Goal: Task Accomplishment & Management: Complete application form

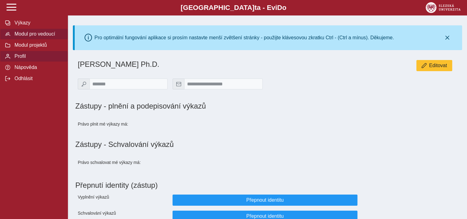
click at [45, 37] on span "Modul pro vedoucí" at bounding box center [38, 34] width 50 height 6
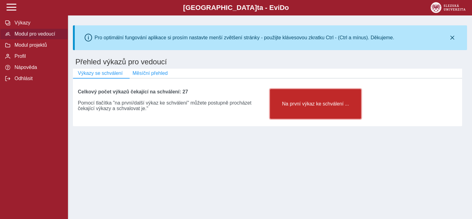
click at [315, 102] on button "Na první výkaz ke schválení ..." at bounding box center [315, 104] width 91 height 30
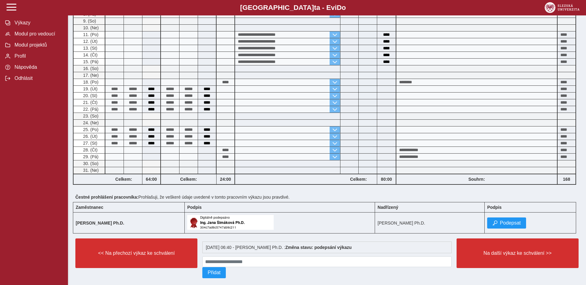
scroll to position [214, 0]
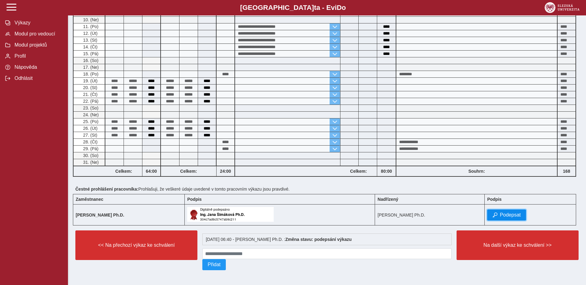
click at [467, 212] on span "Podepsat" at bounding box center [510, 215] width 21 height 6
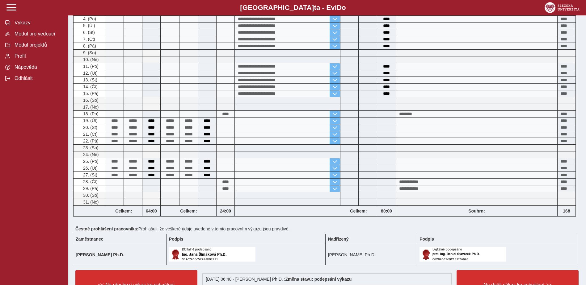
scroll to position [216, 0]
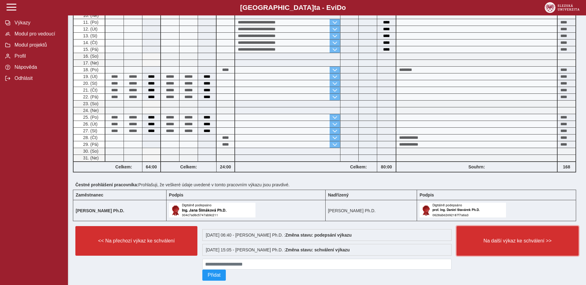
click at [467, 218] on button "Na další výkaz ke schválení >>" at bounding box center [517, 241] width 122 height 30
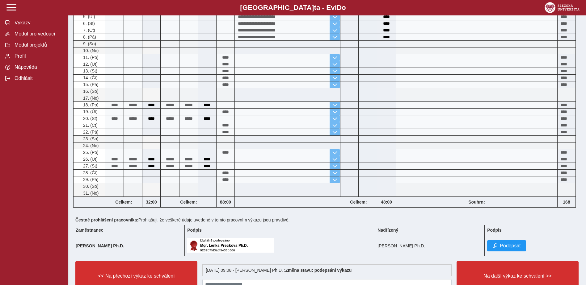
scroll to position [214, 0]
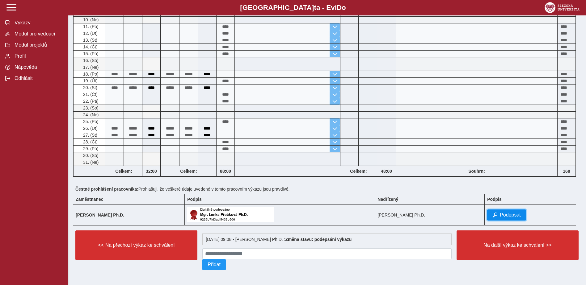
click at [467, 215] on span "Podepsat" at bounding box center [510, 215] width 21 height 6
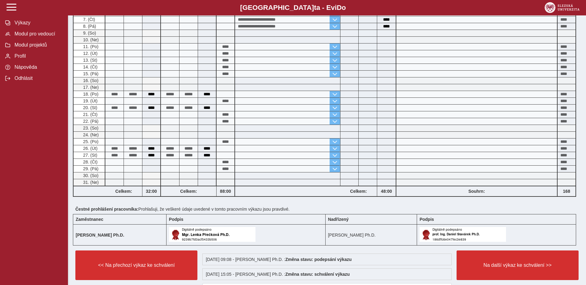
scroll to position [229, 0]
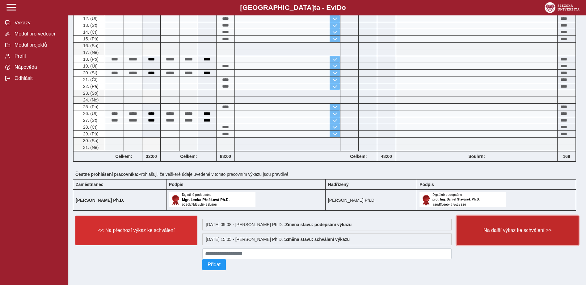
click at [467, 218] on button "Na další výkaz ke schválení >>" at bounding box center [517, 231] width 122 height 30
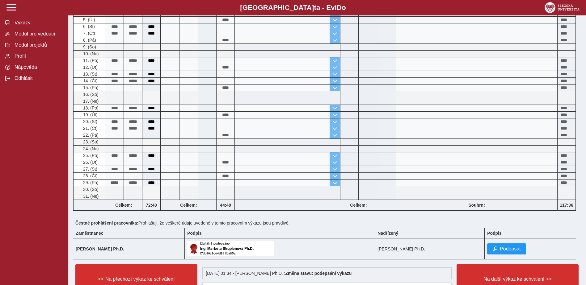
scroll to position [214, 0]
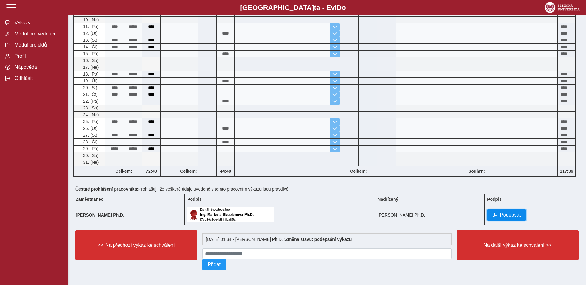
click at [467, 210] on button "Podepsat" at bounding box center [506, 215] width 39 height 11
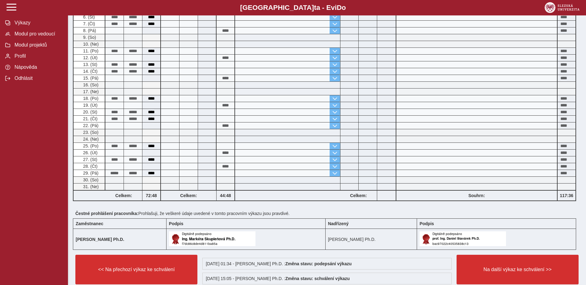
scroll to position [229, 0]
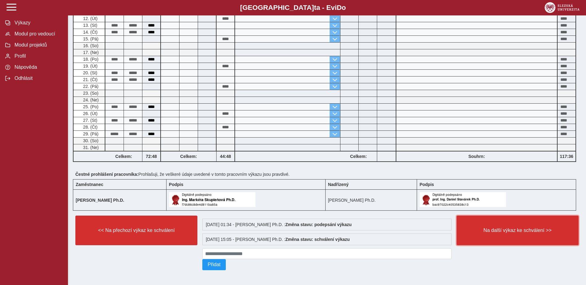
click at [467, 218] on button "Na další výkaz ke schválení >>" at bounding box center [517, 231] width 122 height 30
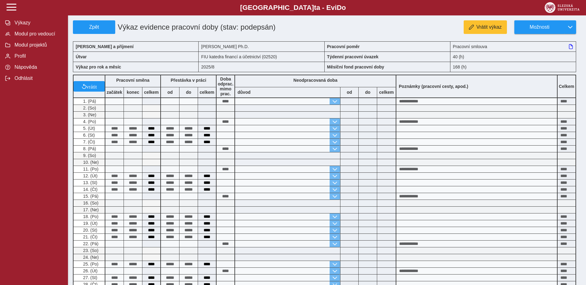
scroll to position [145, 0]
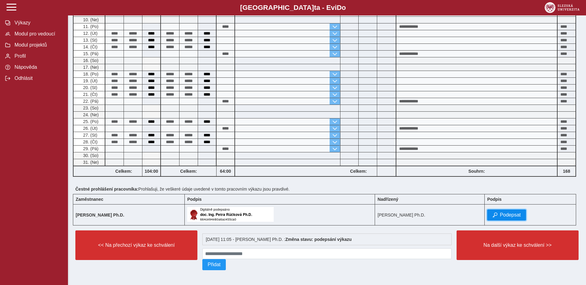
click at [467, 217] on button "Podepsat" at bounding box center [506, 215] width 39 height 11
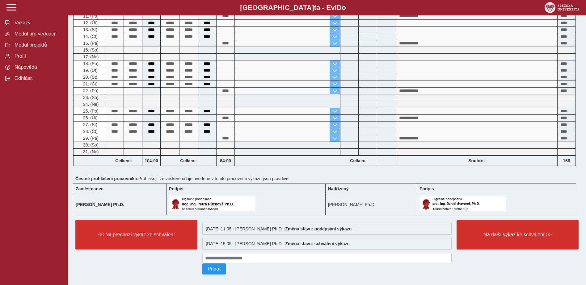
scroll to position [154, 0]
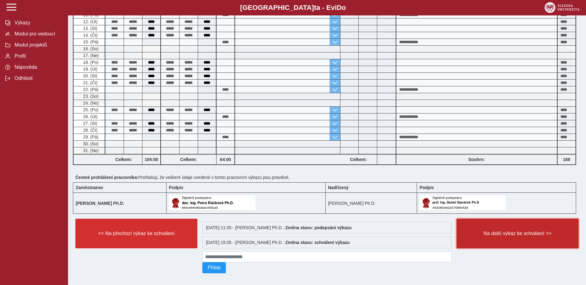
click at [467, 218] on span "Na další výkaz ke schválení >>" at bounding box center [517, 234] width 111 height 6
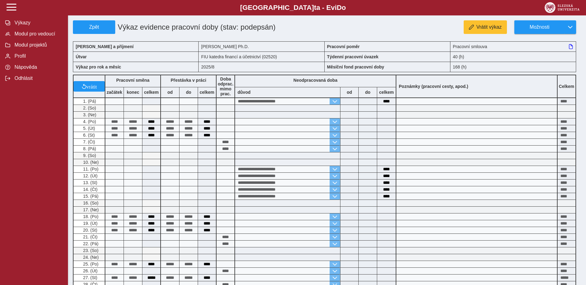
scroll to position [145, 0]
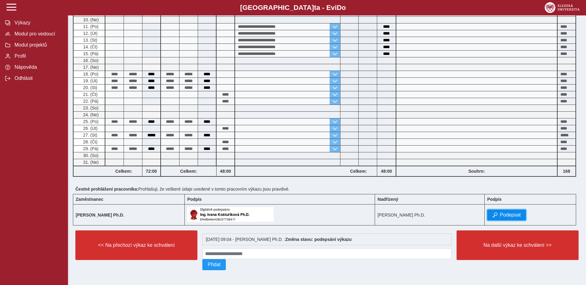
click at [467, 213] on span "button" at bounding box center [494, 215] width 5 height 5
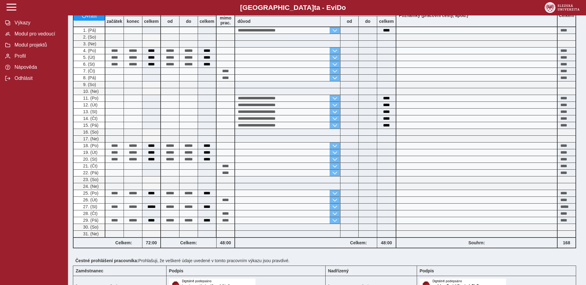
scroll to position [154, 0]
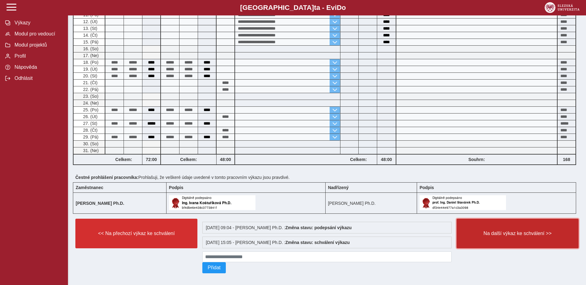
click at [467, 218] on button "Na další výkaz ke schválení >>" at bounding box center [517, 234] width 122 height 30
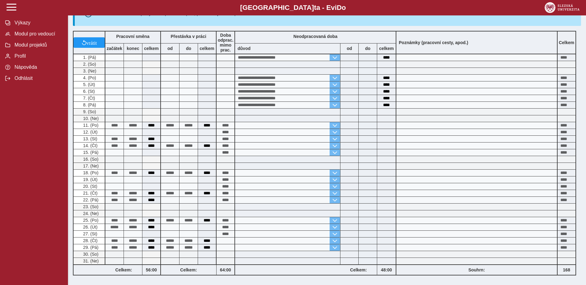
scroll to position [185, 0]
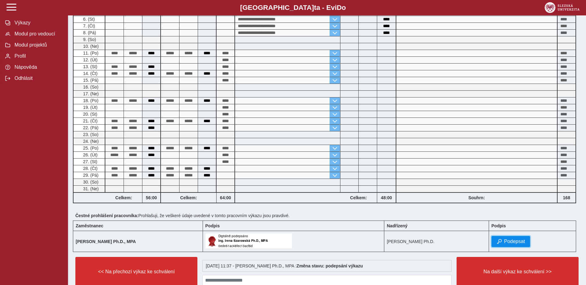
click at [467, 218] on button "Podepsat" at bounding box center [510, 241] width 39 height 11
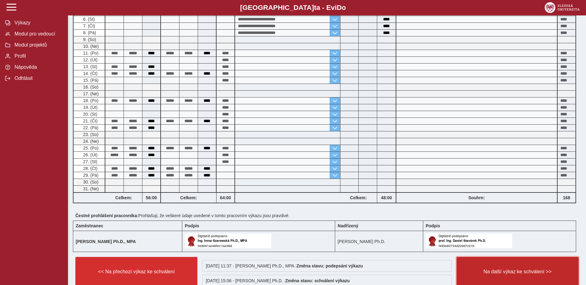
click at [467, 218] on span "Na další výkaz ke schválení >>" at bounding box center [517, 272] width 111 height 6
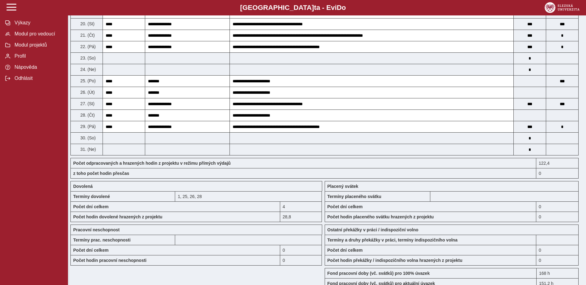
scroll to position [479, 0]
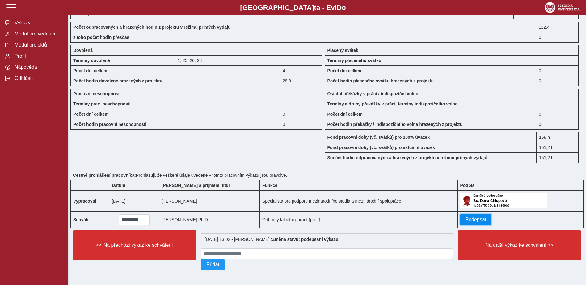
click at [467, 218] on span "Podepsat" at bounding box center [475, 220] width 21 height 6
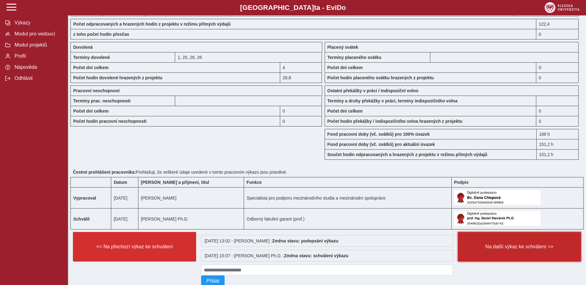
click at [467, 218] on button "Na další výkaz ke schválení >>" at bounding box center [519, 247] width 123 height 30
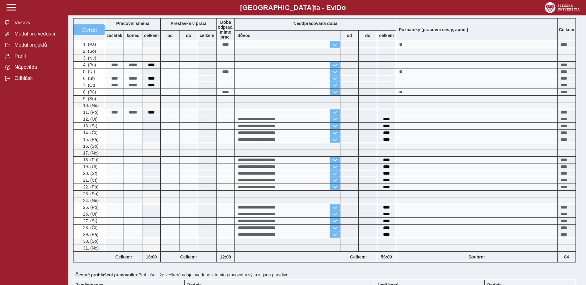
scroll to position [214, 0]
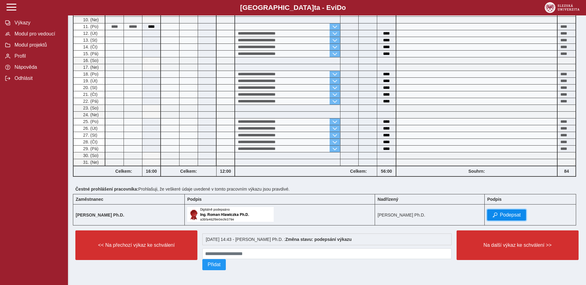
click at [467, 212] on span "Podepsat" at bounding box center [510, 215] width 21 height 6
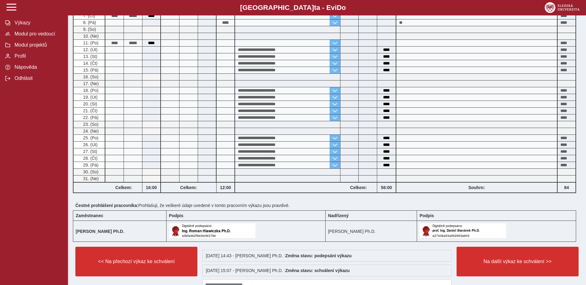
scroll to position [229, 0]
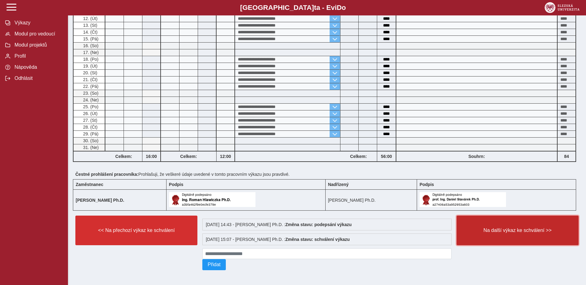
click at [467, 218] on span "Na další výkaz ke schválení >>" at bounding box center [517, 231] width 111 height 6
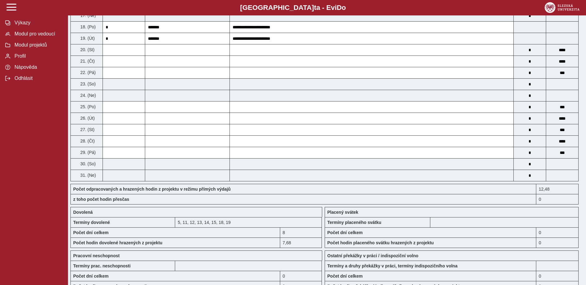
scroll to position [432, 0]
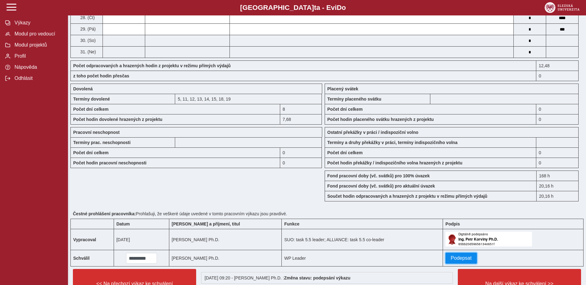
click at [462, 218] on span "Podepsat" at bounding box center [461, 259] width 21 height 6
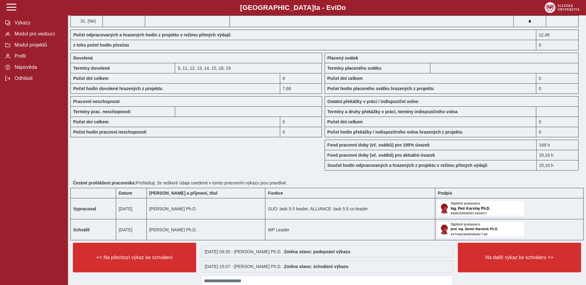
scroll to position [493, 0]
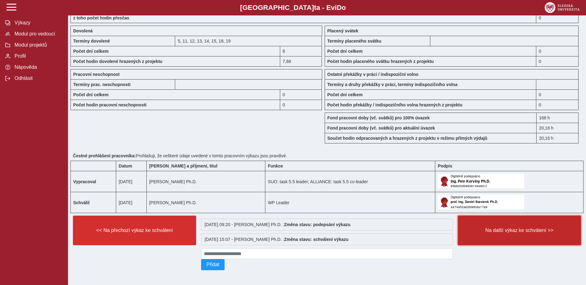
click at [467, 218] on button "Na další výkaz ke schválení >>" at bounding box center [519, 231] width 123 height 30
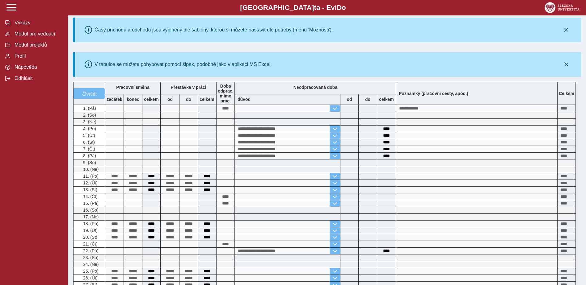
scroll to position [214, 0]
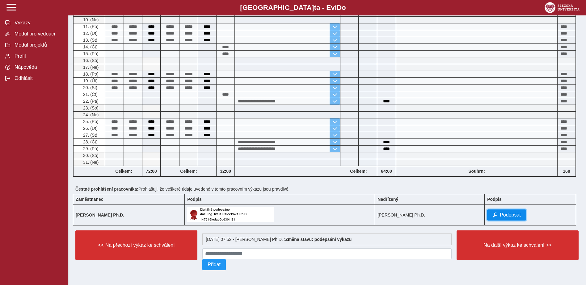
click at [467, 215] on span "Podepsat" at bounding box center [510, 215] width 21 height 6
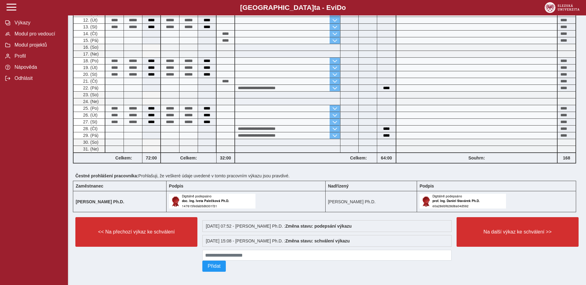
scroll to position [229, 0]
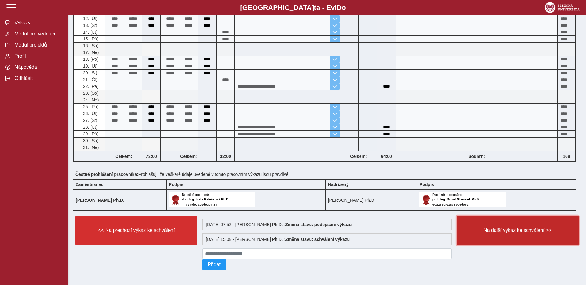
click at [467, 218] on button "Na další výkaz ke schválení >>" at bounding box center [517, 231] width 122 height 30
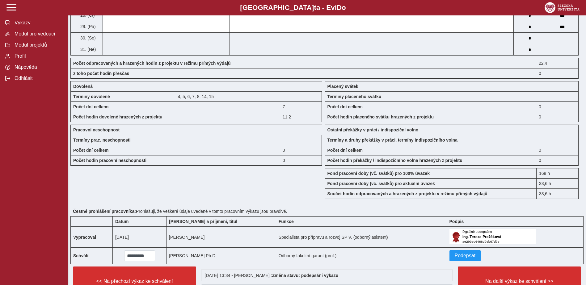
scroll to position [474, 0]
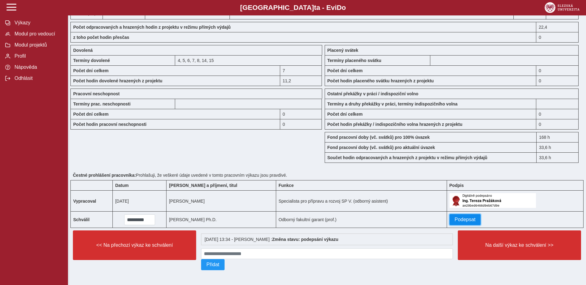
click at [467, 217] on span "Podepsat" at bounding box center [465, 220] width 21 height 6
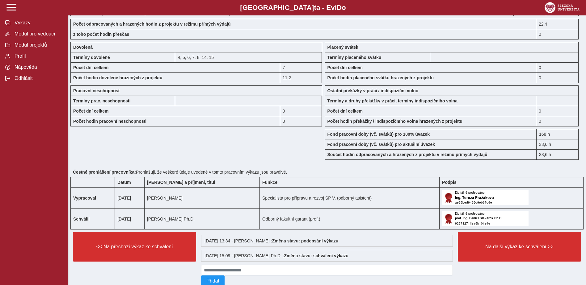
scroll to position [493, 0]
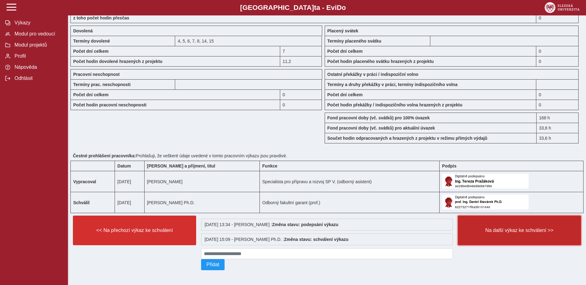
click at [467, 218] on button "Na další výkaz ke schválení >>" at bounding box center [519, 231] width 123 height 30
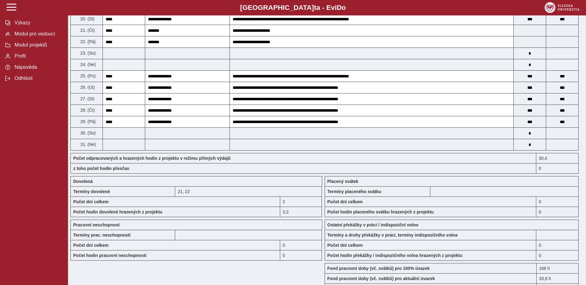
scroll to position [463, 0]
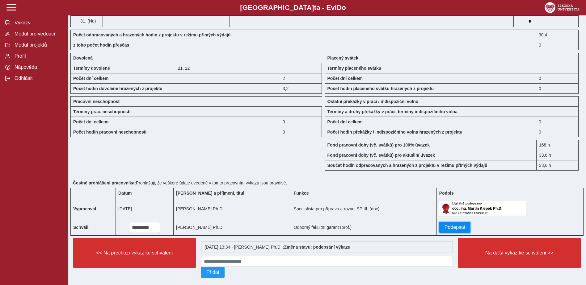
click at [463, 218] on button "Podepsat" at bounding box center [454, 227] width 31 height 11
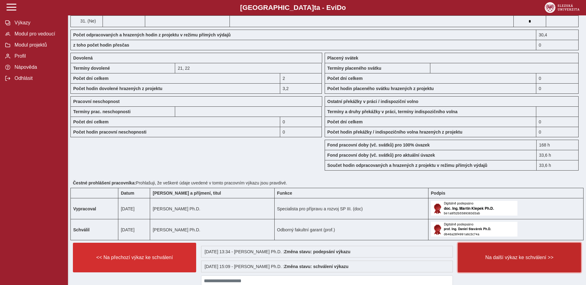
click at [467, 218] on span "Na další výkaz ke schválení >>" at bounding box center [519, 258] width 113 height 6
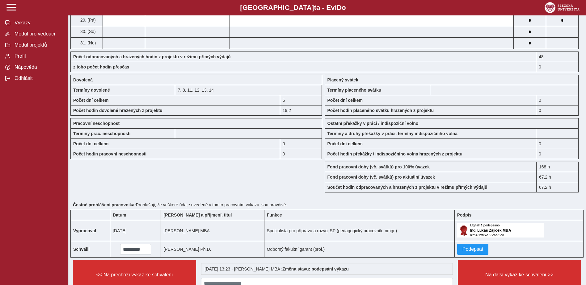
scroll to position [479, 0]
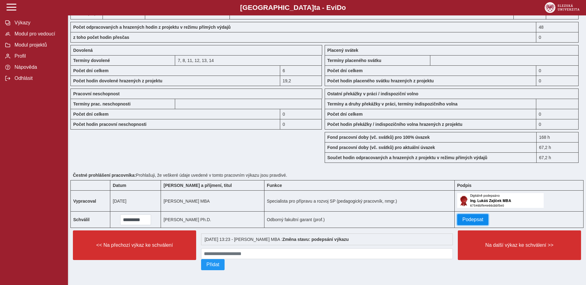
click at [467, 218] on button "Podepsat" at bounding box center [472, 219] width 31 height 11
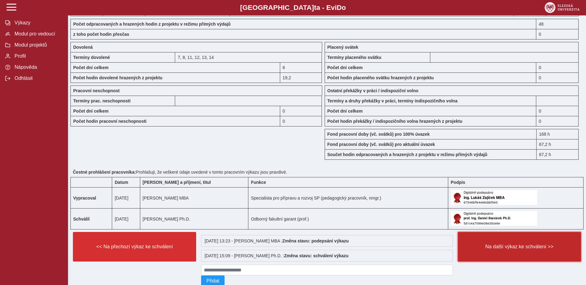
click at [467, 218] on button "Na další výkaz ke schválení >>" at bounding box center [519, 247] width 123 height 30
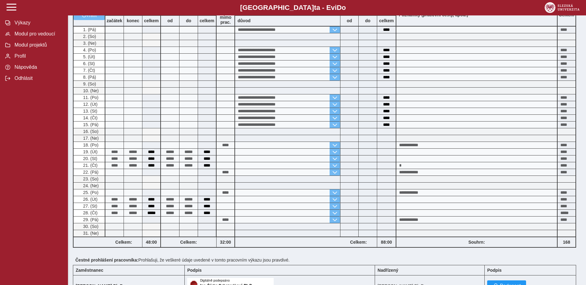
scroll to position [145, 0]
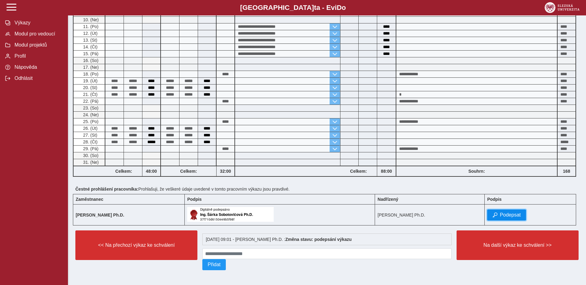
click at [467, 212] on span "Podepsat" at bounding box center [510, 215] width 21 height 6
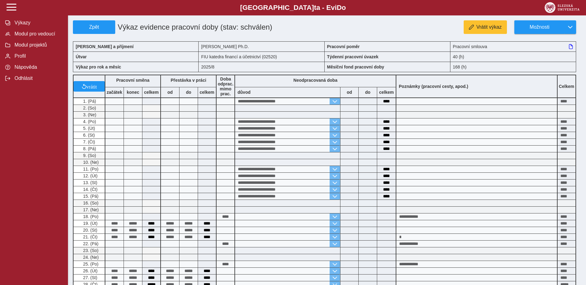
scroll to position [160, 0]
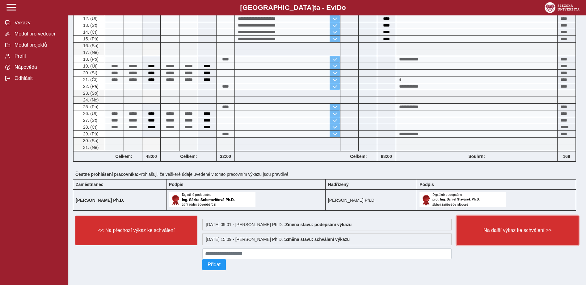
click at [467, 218] on button "Na další výkaz ke schválení >>" at bounding box center [517, 231] width 122 height 30
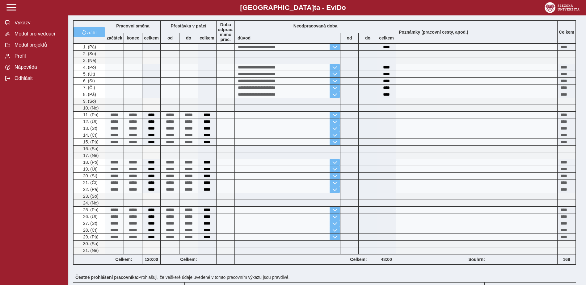
scroll to position [214, 0]
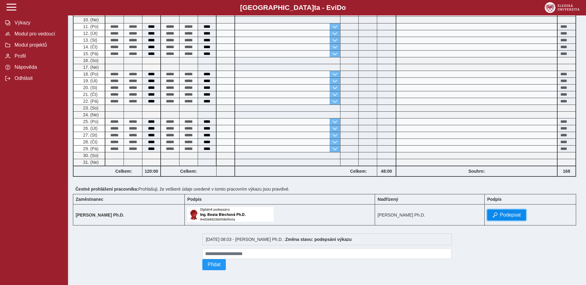
click at [509, 212] on span "Podepsat" at bounding box center [510, 215] width 21 height 6
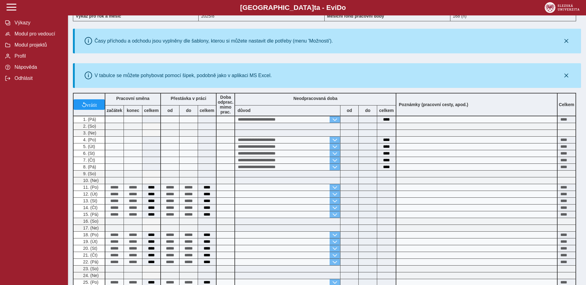
scroll to position [44, 0]
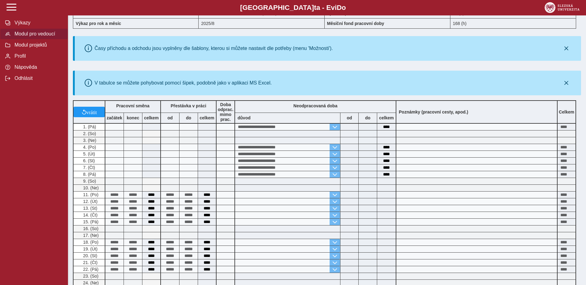
click at [45, 35] on span "Modul pro vedoucí" at bounding box center [38, 34] width 50 height 6
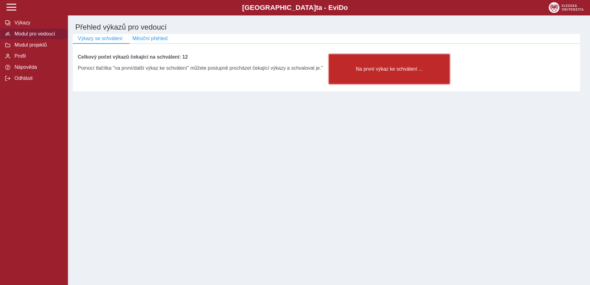
click at [371, 66] on button "Na první výkaz ke schválení ..." at bounding box center [389, 69] width 121 height 30
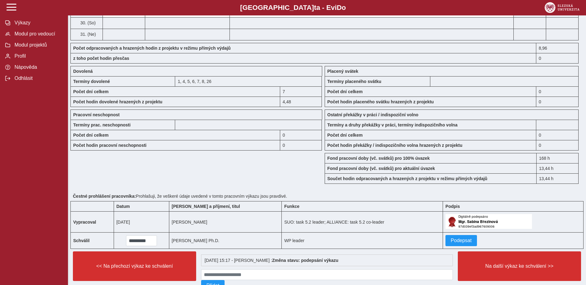
scroll to position [474, 0]
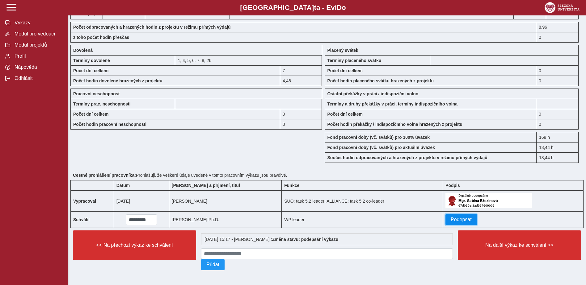
click at [468, 220] on button "Podepsat" at bounding box center [460, 219] width 31 height 11
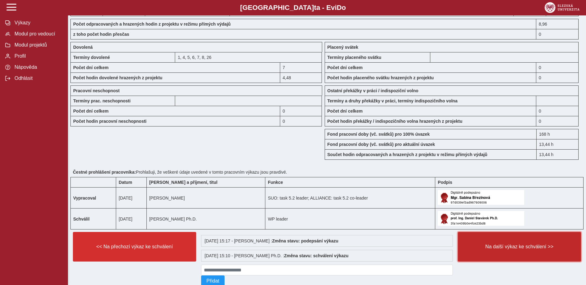
click at [514, 241] on button "Na další výkaz ke schválení >>" at bounding box center [519, 247] width 123 height 30
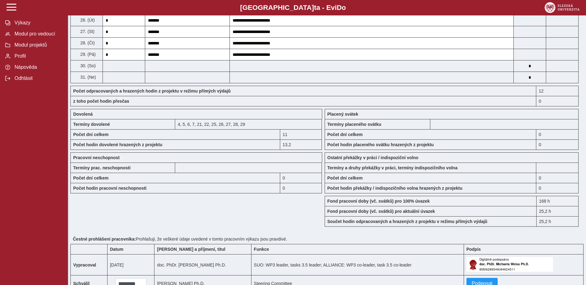
scroll to position [479, 0]
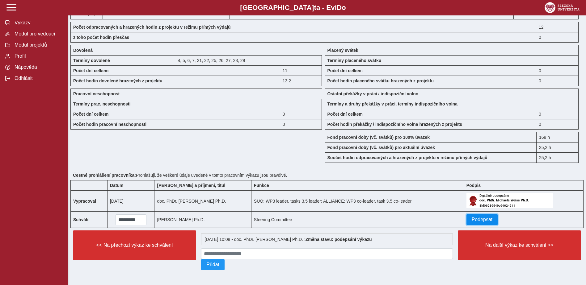
click at [489, 219] on span "Podepsat" at bounding box center [482, 220] width 21 height 6
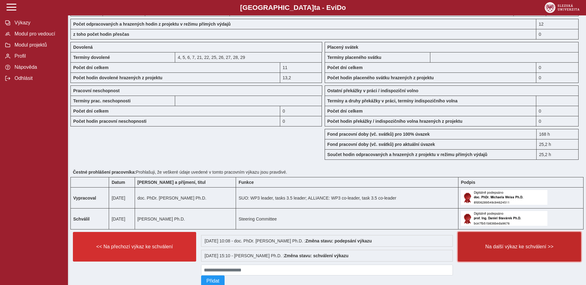
click at [490, 240] on button "Na další výkaz ke schválení >>" at bounding box center [519, 247] width 123 height 30
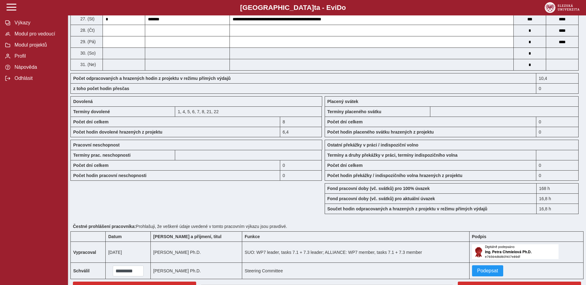
scroll to position [502, 0]
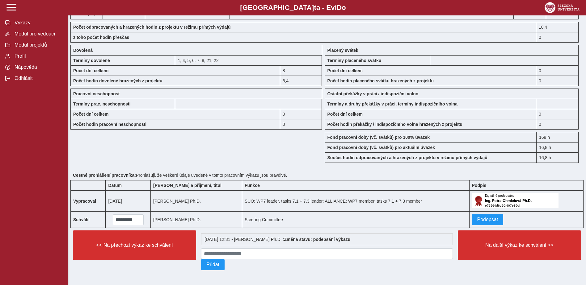
click at [493, 203] on img at bounding box center [515, 200] width 86 height 15
click at [491, 212] on td "Podepsat" at bounding box center [526, 220] width 114 height 16
click at [491, 214] on button "Podepsat" at bounding box center [487, 219] width 31 height 11
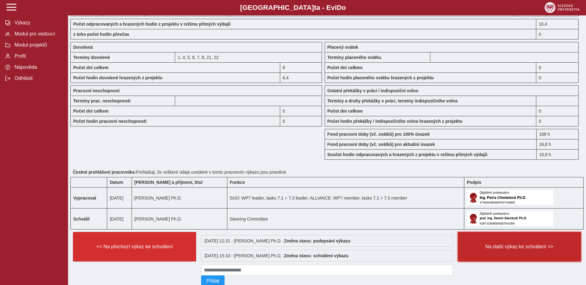
click at [497, 254] on button "Na další výkaz ke schválení >>" at bounding box center [519, 247] width 123 height 30
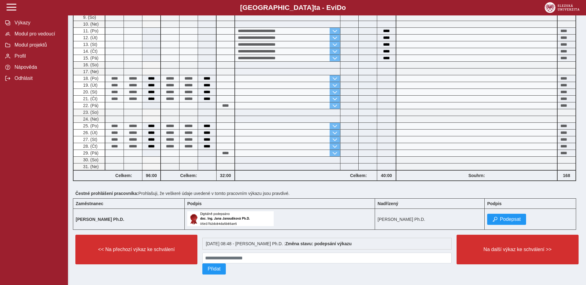
scroll to position [214, 0]
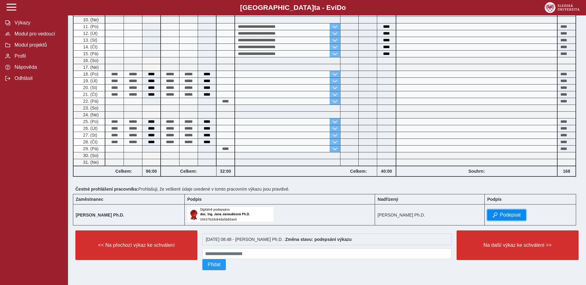
click at [511, 215] on button "Podepsat" at bounding box center [506, 215] width 39 height 11
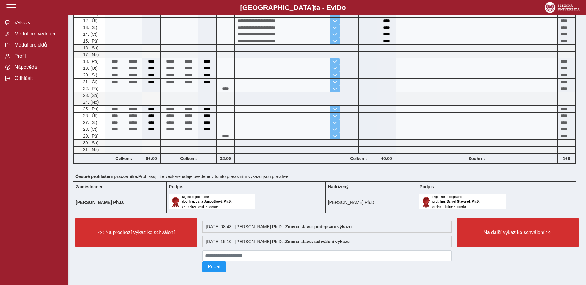
scroll to position [229, 0]
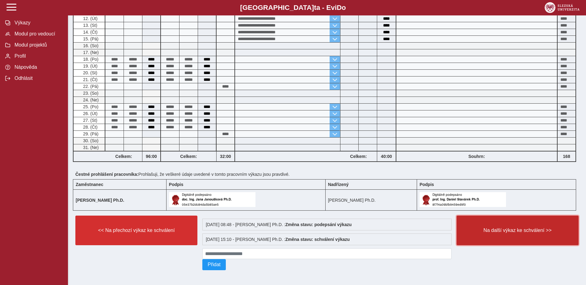
click at [500, 235] on button "Na další výkaz ke schválení >>" at bounding box center [517, 231] width 122 height 30
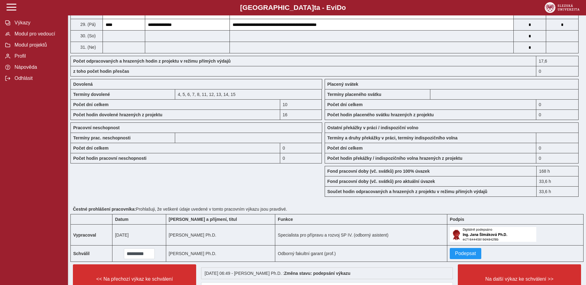
scroll to position [474, 0]
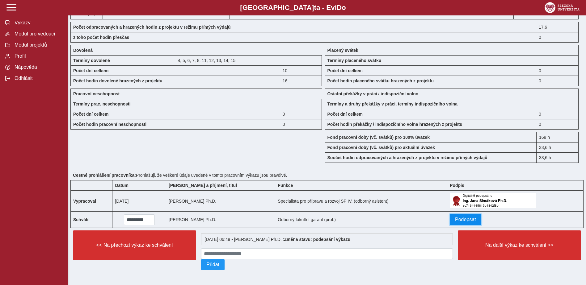
click at [470, 220] on span "Podepsat" at bounding box center [465, 220] width 21 height 6
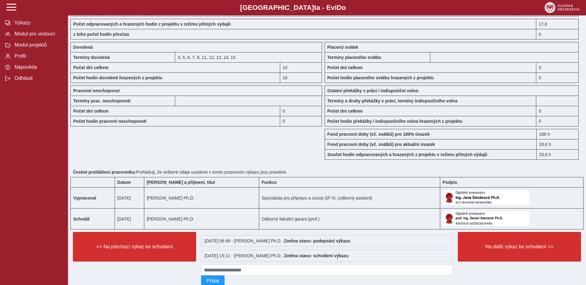
scroll to position [493, 0]
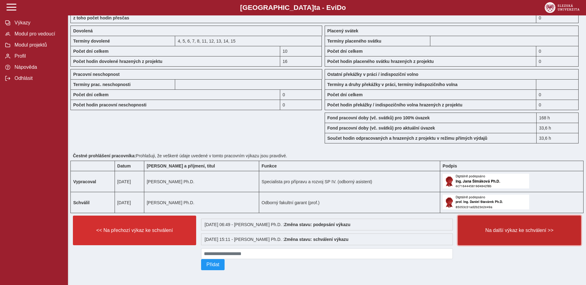
click at [491, 228] on span "Na další výkaz ke schválení >>" at bounding box center [519, 231] width 113 height 6
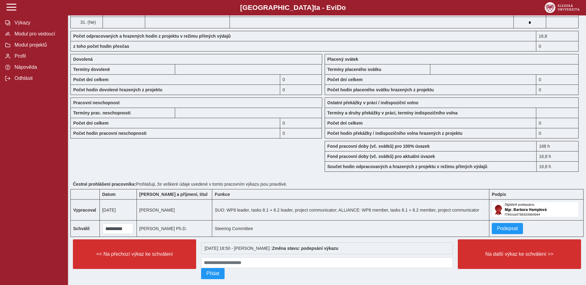
scroll to position [495, 0]
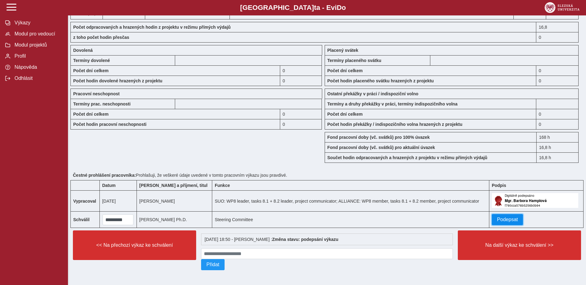
click at [499, 217] on span "Podepsat" at bounding box center [507, 220] width 21 height 6
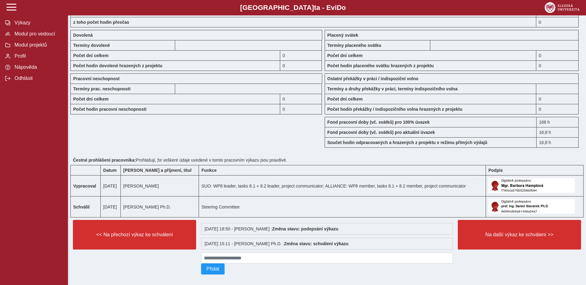
scroll to position [514, 0]
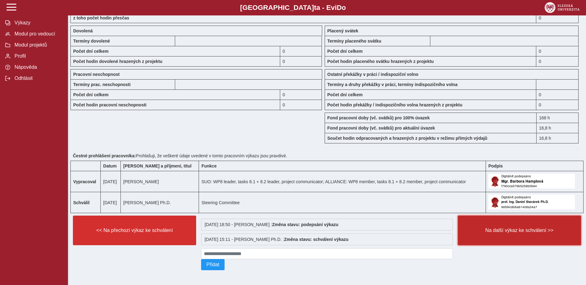
click at [490, 231] on span "Na další výkaz ke schválení >>" at bounding box center [519, 231] width 113 height 6
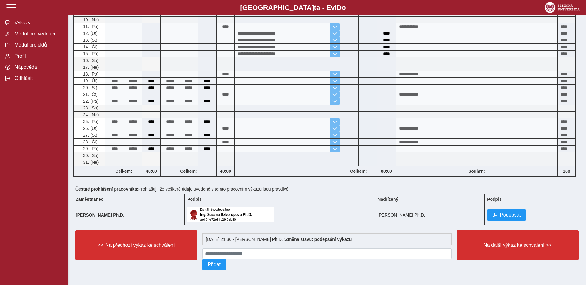
scroll to position [214, 0]
click at [497, 215] on span "button" at bounding box center [494, 215] width 5 height 5
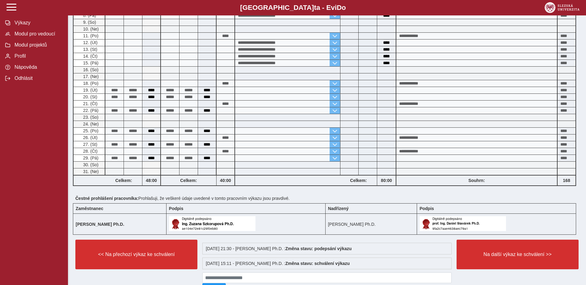
scroll to position [229, 0]
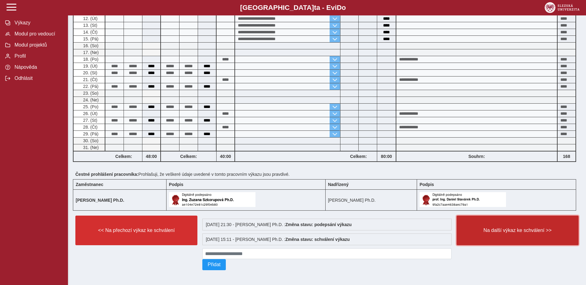
click at [491, 229] on span "Na další výkaz ke schválení >>" at bounding box center [517, 231] width 111 height 6
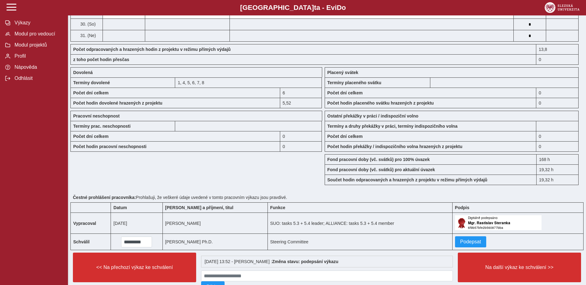
scroll to position [463, 0]
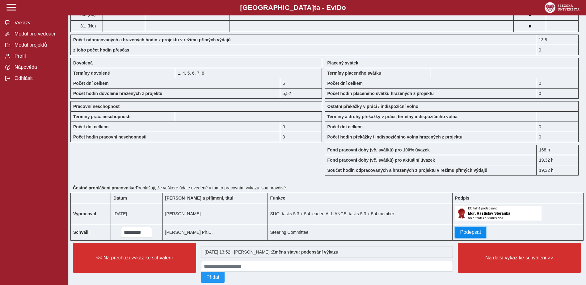
click at [464, 233] on span "Podepsat" at bounding box center [470, 233] width 21 height 6
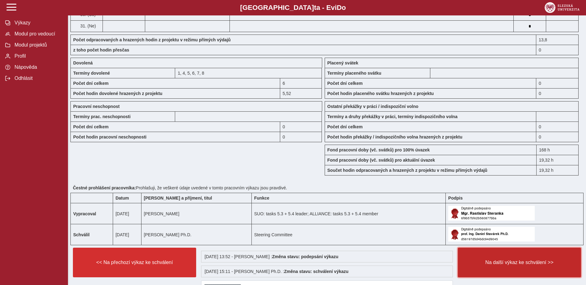
click at [480, 260] on span "Na další výkaz ke schválení >>" at bounding box center [519, 263] width 113 height 6
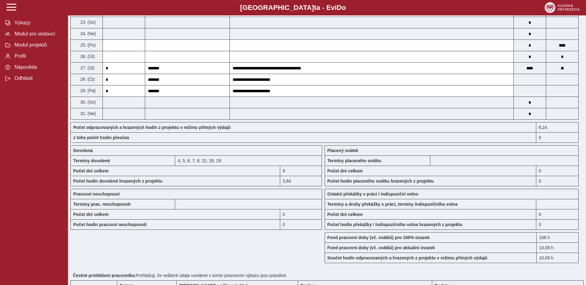
scroll to position [474, 0]
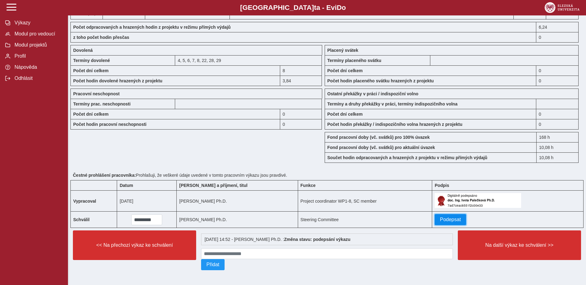
click at [460, 223] on button "Podepsat" at bounding box center [449, 219] width 31 height 11
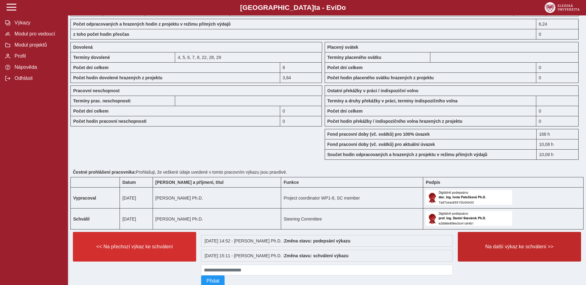
scroll to position [493, 0]
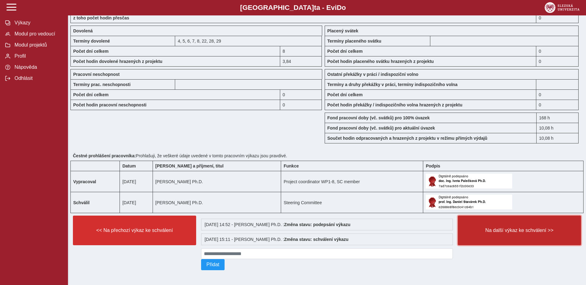
click at [480, 239] on button "Na další výkaz ke schválení >>" at bounding box center [519, 231] width 123 height 30
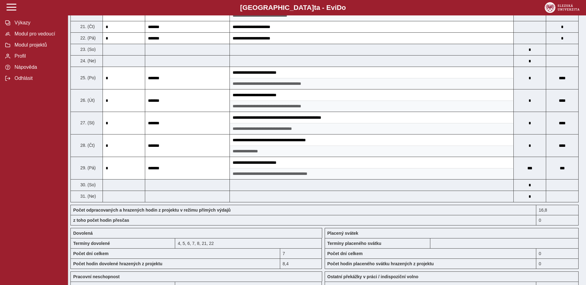
scroll to position [525, 0]
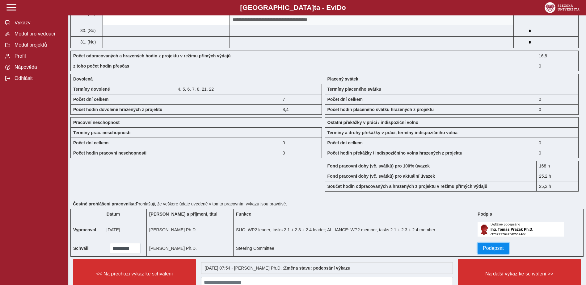
click at [483, 246] on span "Podepsat" at bounding box center [493, 249] width 21 height 6
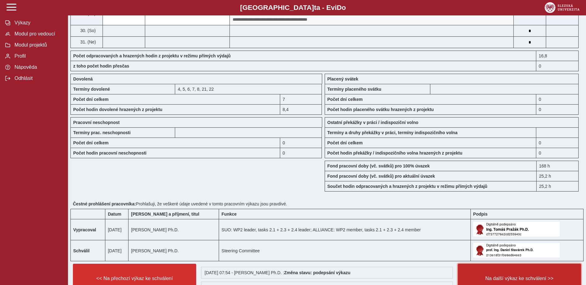
click at [485, 273] on button "Na další výkaz ke schválení >>" at bounding box center [519, 279] width 123 height 30
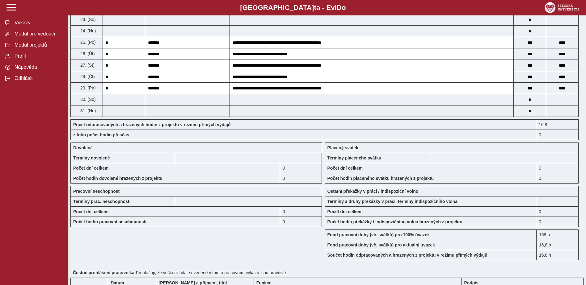
scroll to position [448, 0]
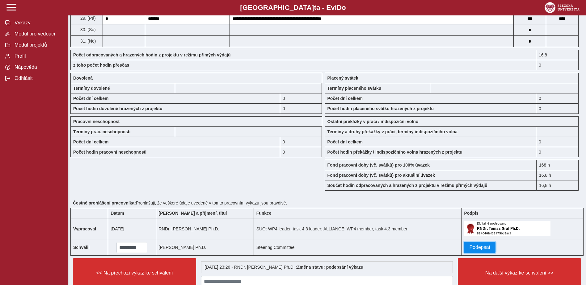
click at [481, 246] on span "Podepsat" at bounding box center [479, 248] width 21 height 6
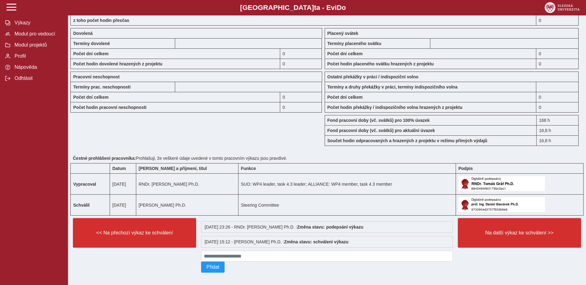
scroll to position [497, 0]
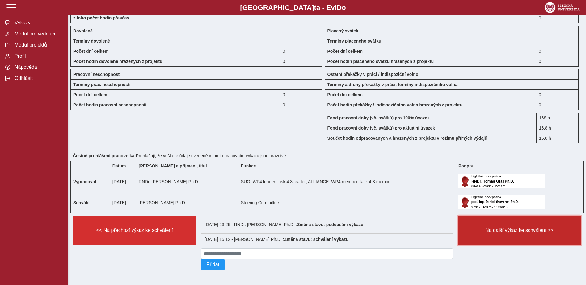
click at [487, 230] on span "Na další výkaz ke schválení >>" at bounding box center [519, 231] width 113 height 6
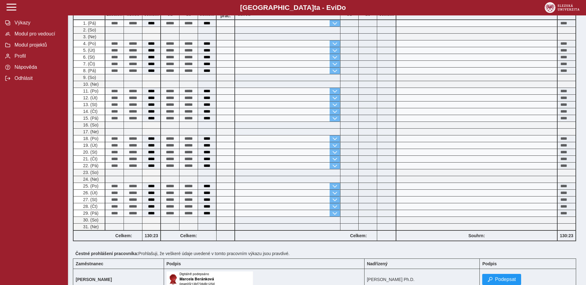
scroll to position [60, 0]
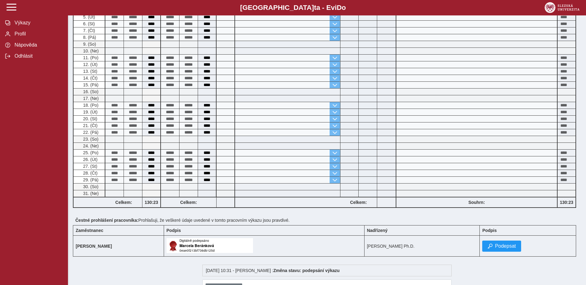
scroll to position [214, 0]
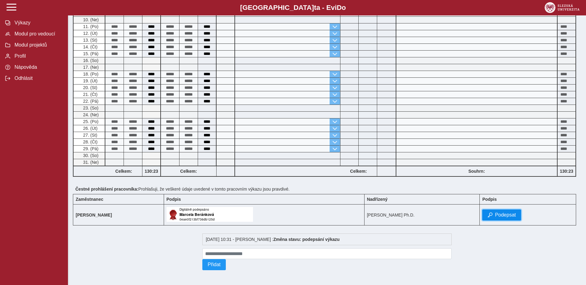
click at [503, 217] on button "Podepsat" at bounding box center [501, 215] width 39 height 11
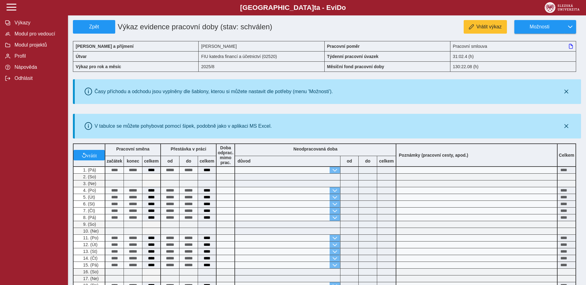
scroll to position [0, 0]
click at [46, 37] on span "Modul pro vedoucí" at bounding box center [38, 34] width 50 height 6
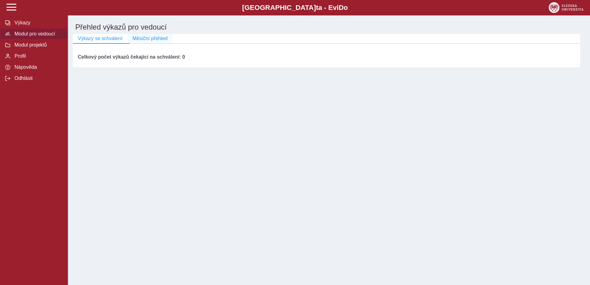
click at [150, 43] on button "Měsíční přehled" at bounding box center [150, 38] width 45 height 9
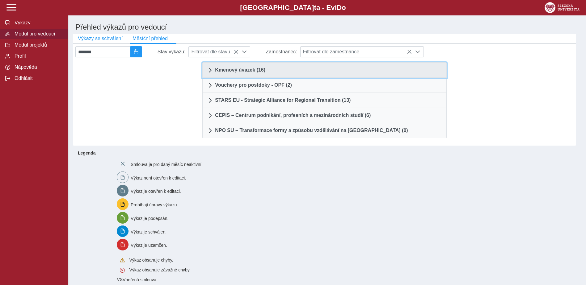
click at [224, 68] on link "Kmenový úvazek (16)" at bounding box center [324, 69] width 244 height 15
